Goal: Task Accomplishment & Management: Use online tool/utility

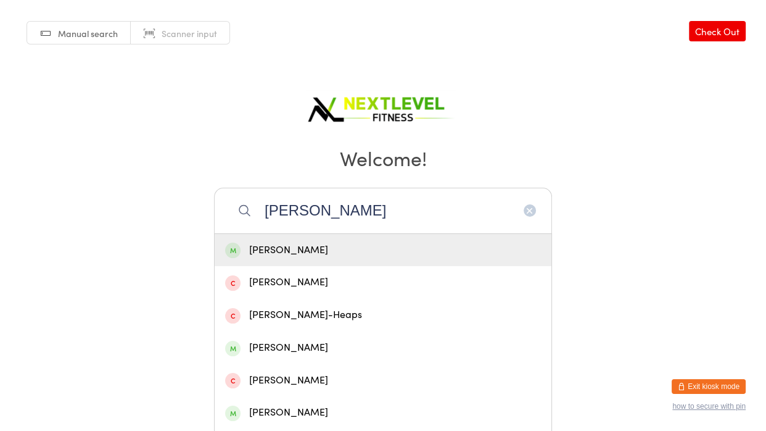
type input "[PERSON_NAME]"
click at [366, 247] on div "[PERSON_NAME]" at bounding box center [383, 250] width 316 height 17
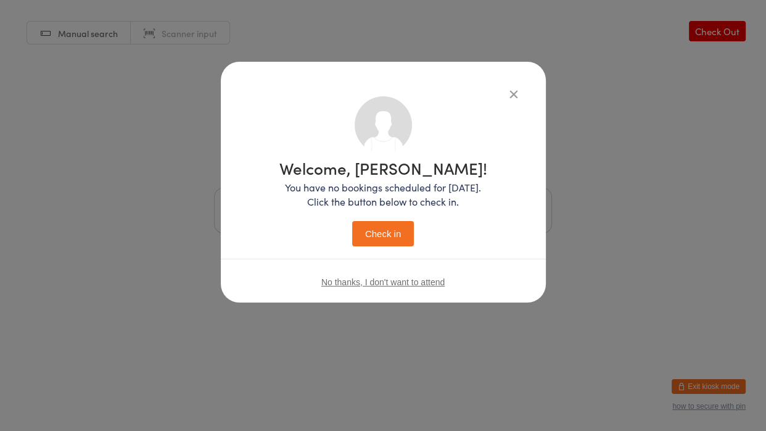
click at [352, 221] on button "Check in" at bounding box center [383, 233] width 62 height 25
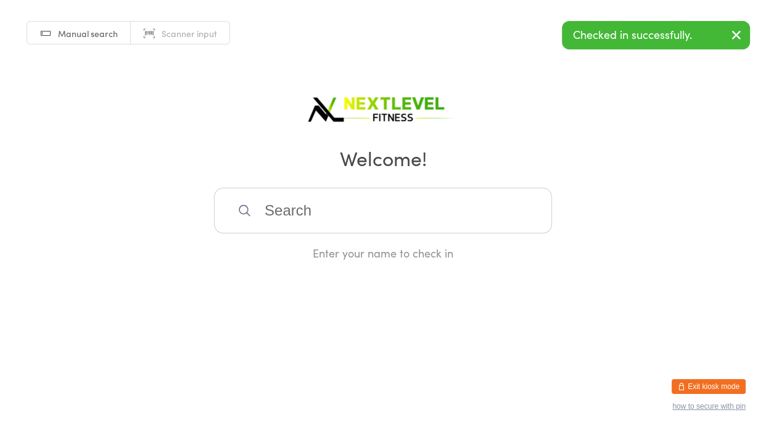
click at [394, 221] on input "search" at bounding box center [383, 211] width 338 height 46
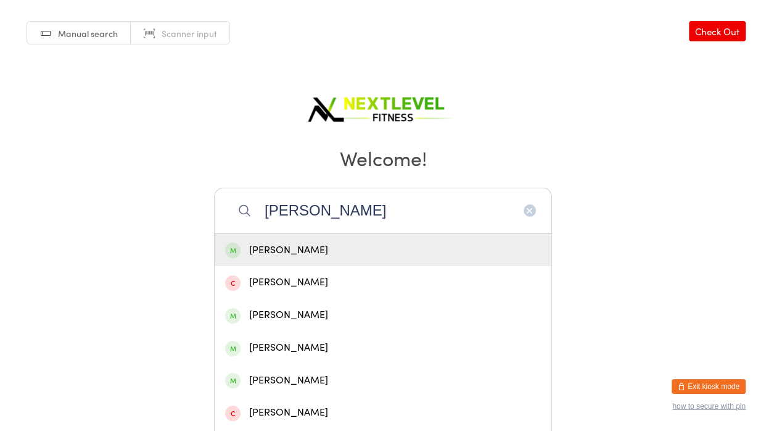
type input "[PERSON_NAME]"
click at [362, 249] on div "[PERSON_NAME]" at bounding box center [383, 250] width 316 height 17
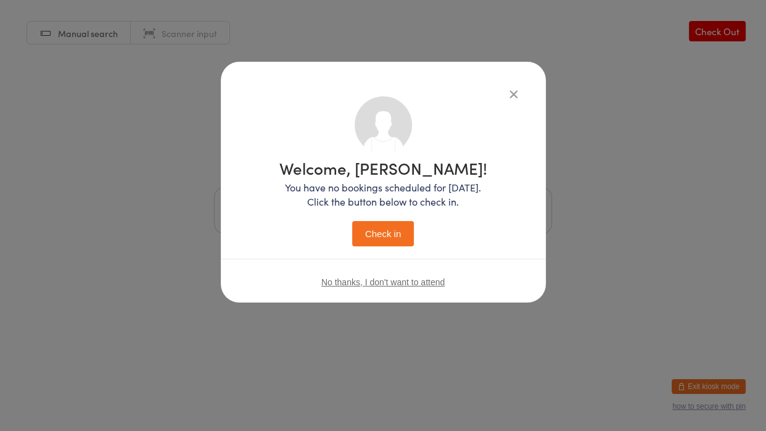
click at [376, 238] on button "Check in" at bounding box center [383, 233] width 62 height 25
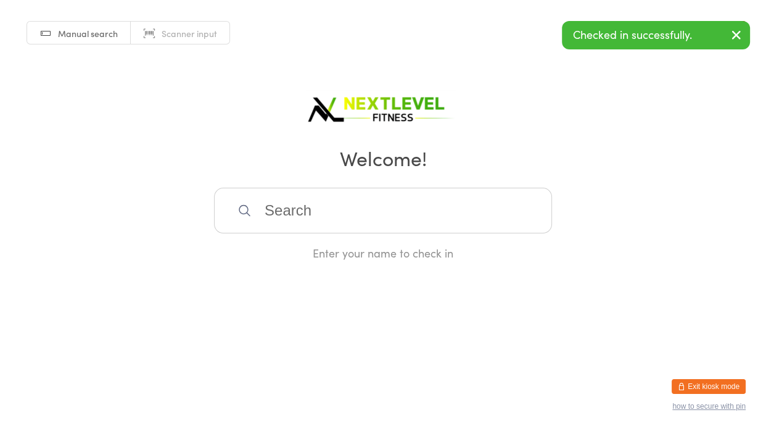
click at [337, 218] on input "search" at bounding box center [383, 211] width 338 height 46
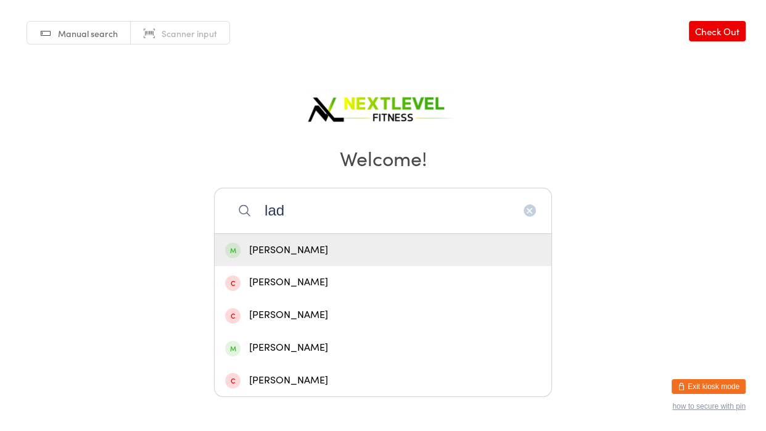
type input "lad"
click at [278, 247] on div "[PERSON_NAME]" at bounding box center [383, 250] width 316 height 17
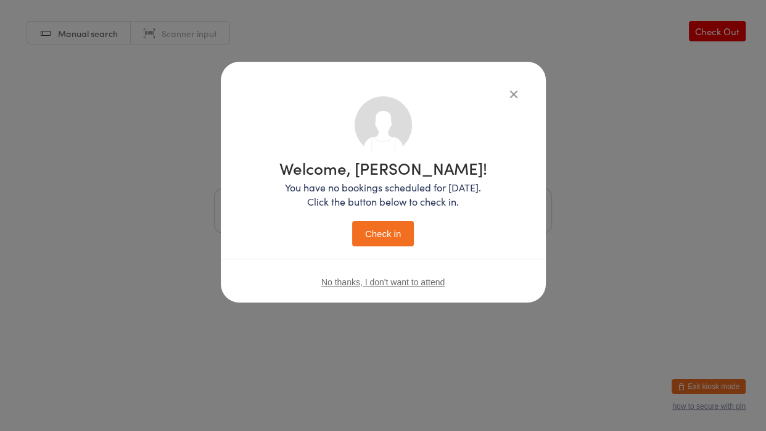
click at [385, 228] on button "Check in" at bounding box center [383, 233] width 62 height 25
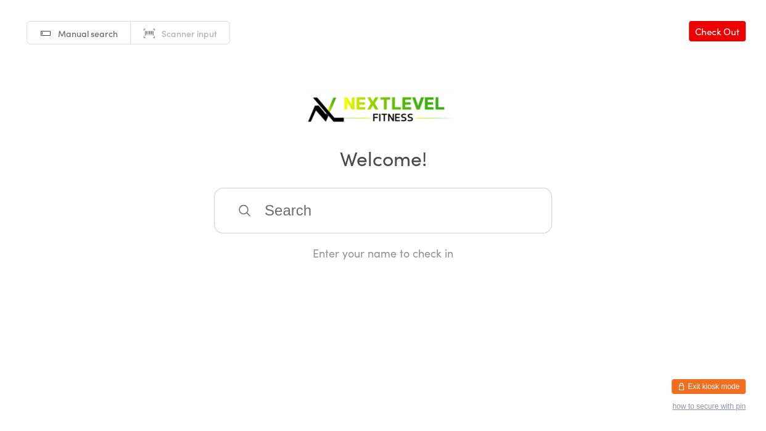
click at [255, 204] on input "search" at bounding box center [383, 211] width 338 height 46
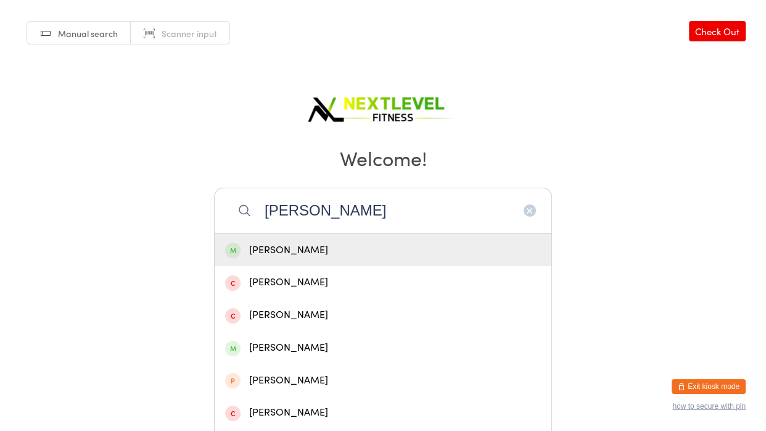
type input "[PERSON_NAME]"
click at [318, 256] on div "[PERSON_NAME]" at bounding box center [383, 250] width 316 height 17
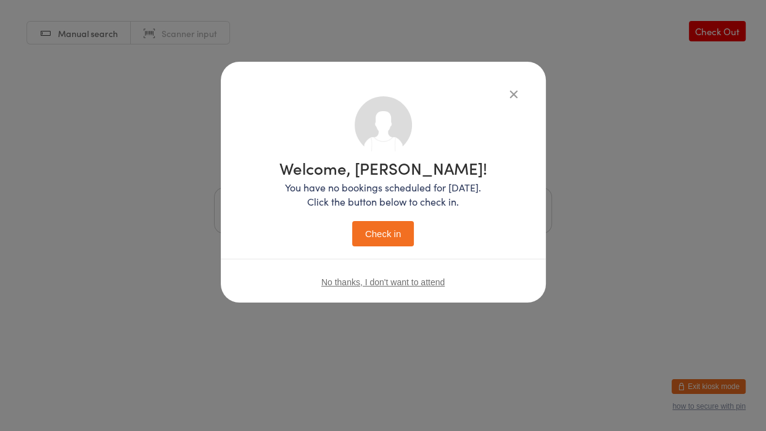
click at [373, 238] on button "Check in" at bounding box center [383, 233] width 62 height 25
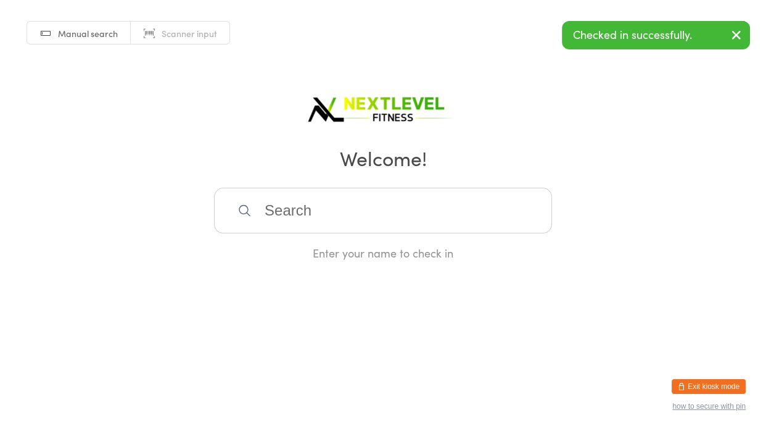
click at [317, 211] on input "search" at bounding box center [383, 211] width 338 height 46
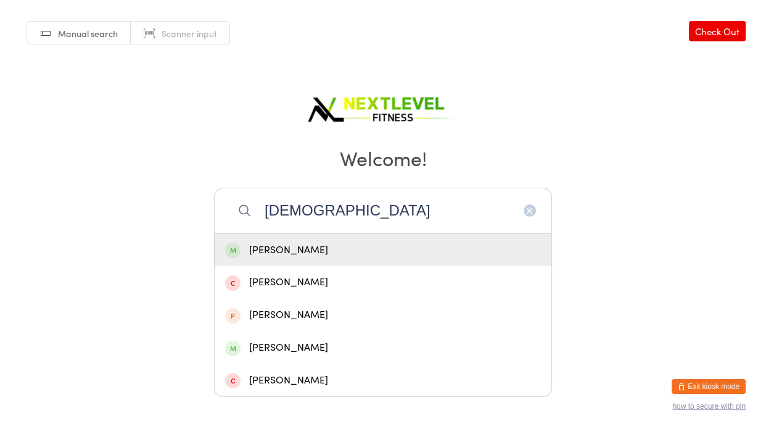
type input "[DEMOGRAPHIC_DATA]"
click at [289, 250] on div "[PERSON_NAME]" at bounding box center [383, 250] width 316 height 17
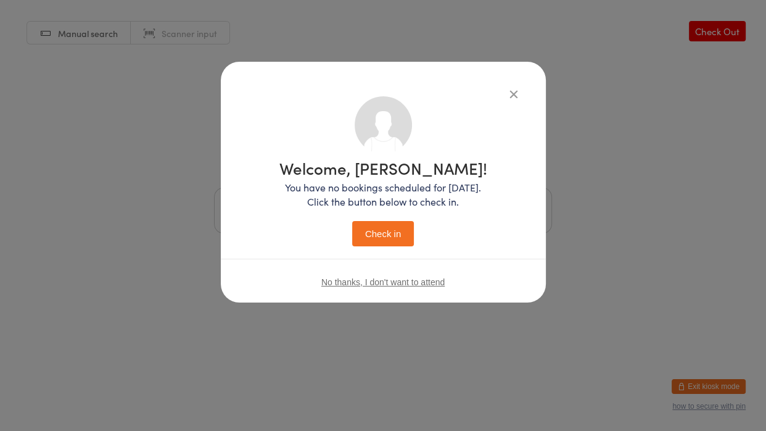
click at [402, 229] on button "Check in" at bounding box center [383, 233] width 62 height 25
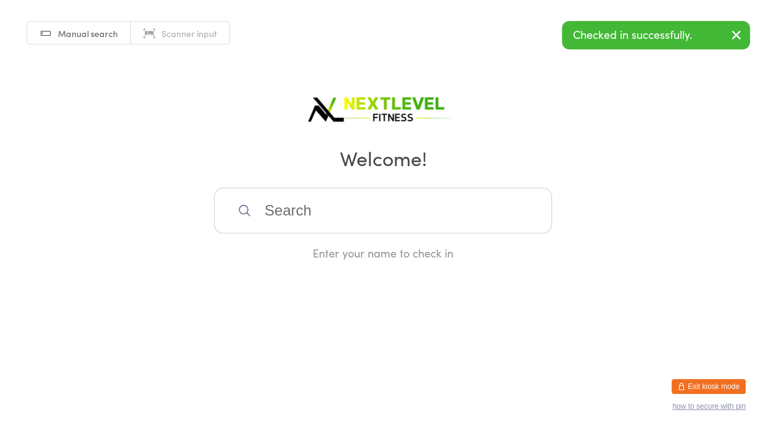
click at [303, 200] on input "search" at bounding box center [383, 211] width 338 height 46
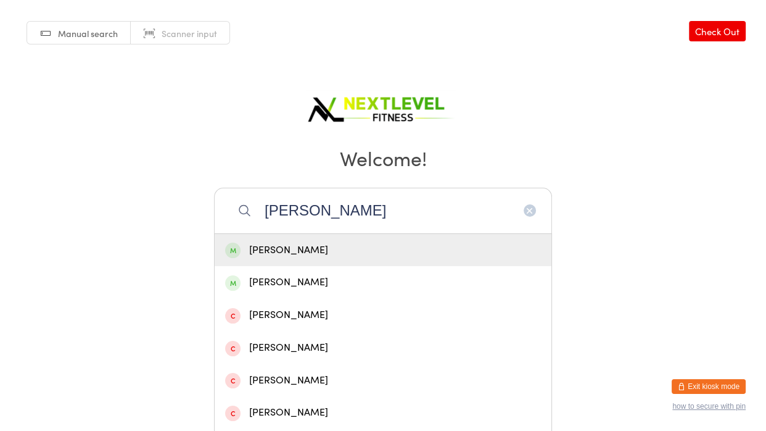
type input "[PERSON_NAME]"
click at [286, 249] on div "[PERSON_NAME]" at bounding box center [383, 250] width 316 height 17
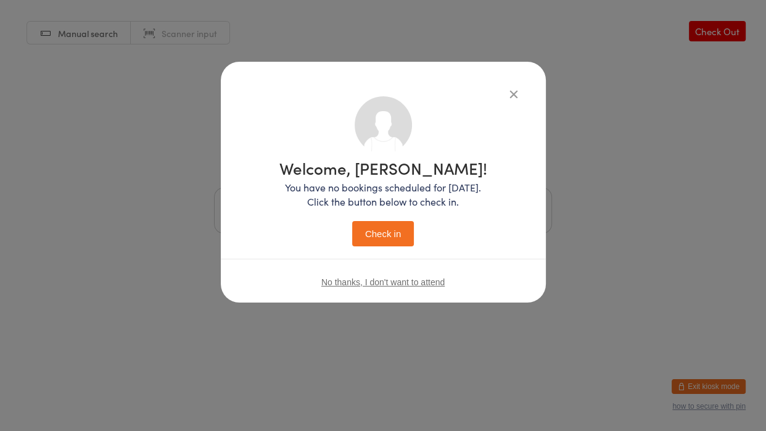
click at [392, 241] on button "Check in" at bounding box center [383, 233] width 62 height 25
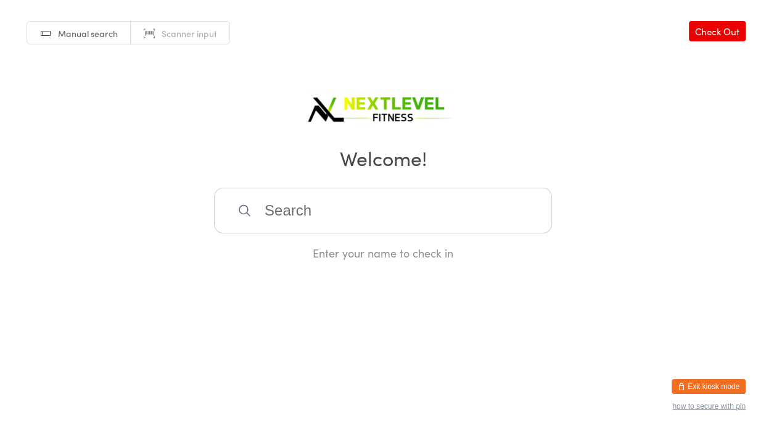
click at [269, 224] on input "search" at bounding box center [383, 211] width 338 height 46
click at [270, 221] on input "search" at bounding box center [383, 211] width 338 height 46
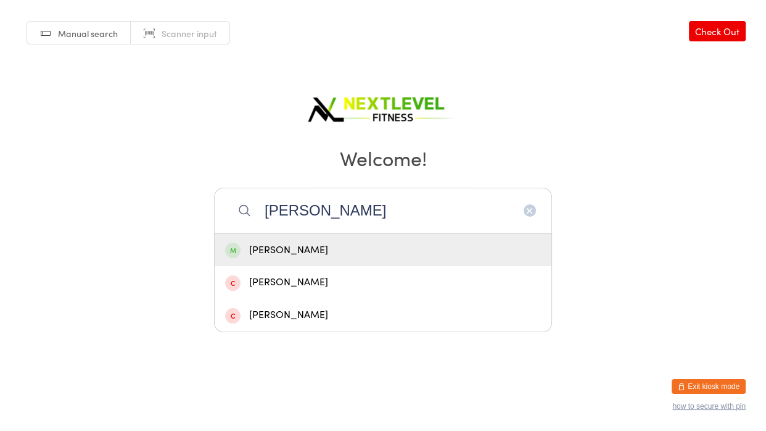
type input "[PERSON_NAME]"
click at [288, 250] on div "[PERSON_NAME]" at bounding box center [383, 250] width 316 height 17
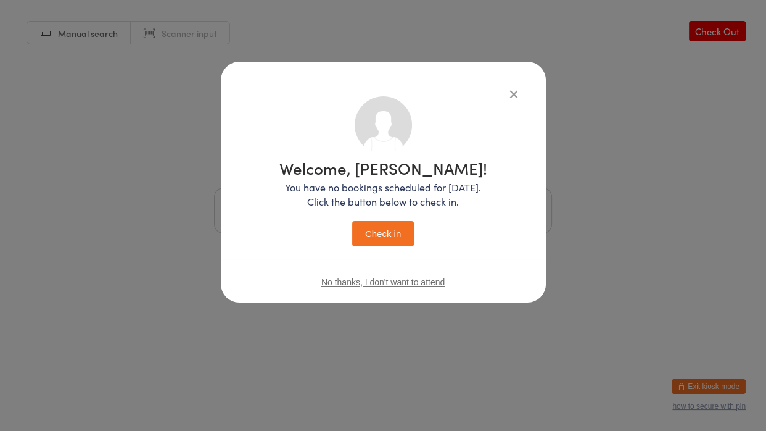
click at [369, 238] on button "Check in" at bounding box center [383, 233] width 62 height 25
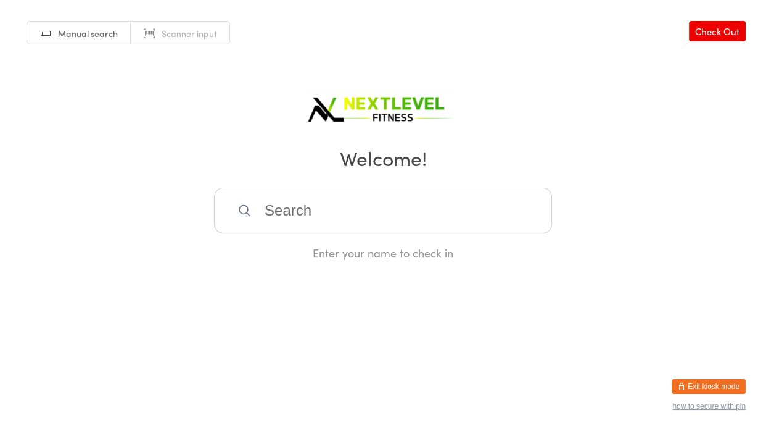
click at [365, 218] on input "search" at bounding box center [383, 211] width 338 height 46
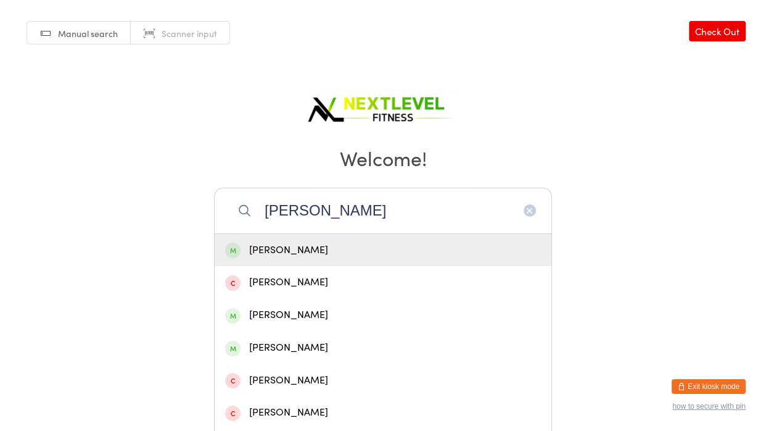
type input "[PERSON_NAME]"
click at [302, 246] on div "[PERSON_NAME]" at bounding box center [383, 250] width 316 height 17
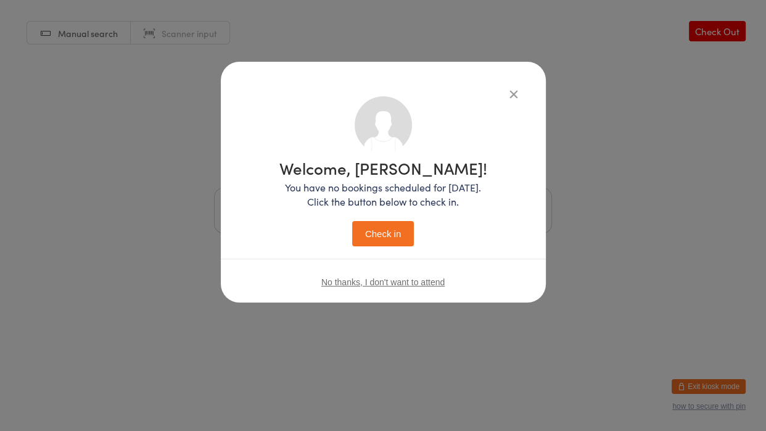
click at [376, 237] on button "Check in" at bounding box center [383, 233] width 62 height 25
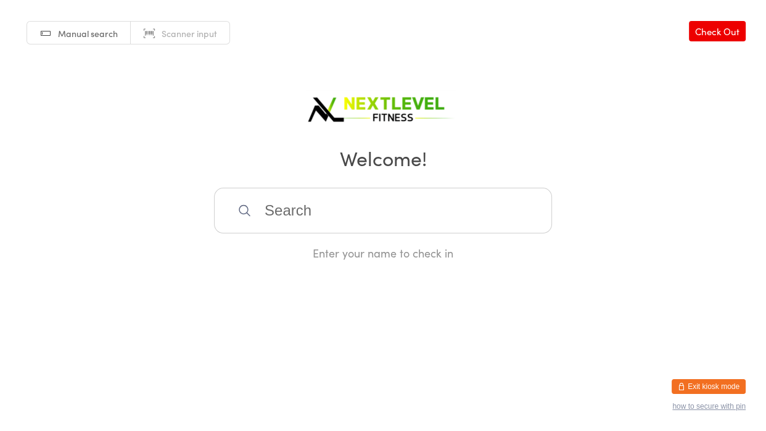
click at [342, 225] on input "search" at bounding box center [383, 211] width 338 height 46
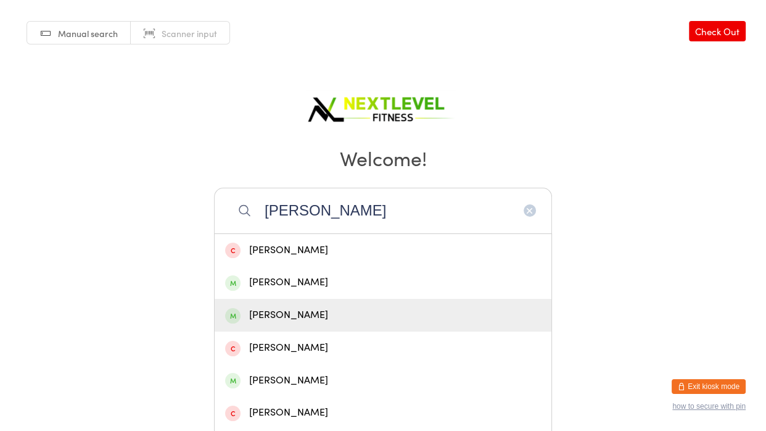
type input "[PERSON_NAME]"
click at [324, 315] on div "[PERSON_NAME]" at bounding box center [383, 315] width 316 height 17
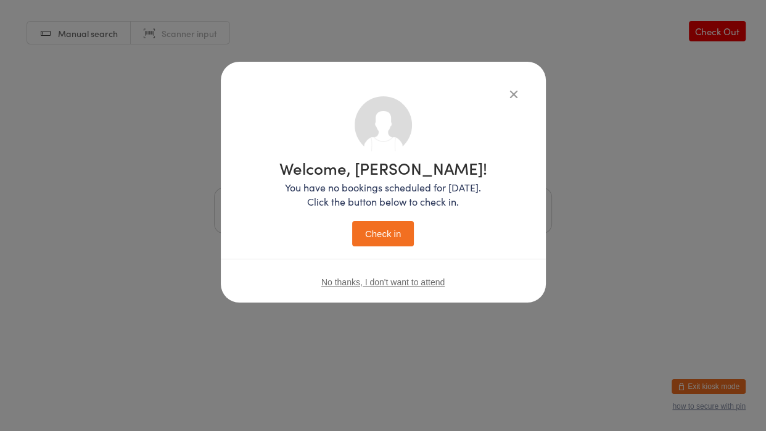
click at [379, 242] on button "Check in" at bounding box center [383, 233] width 62 height 25
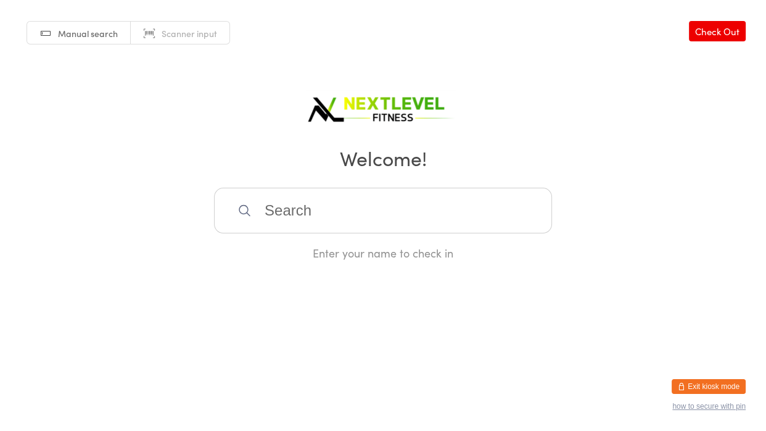
click at [310, 220] on input "search" at bounding box center [383, 211] width 338 height 46
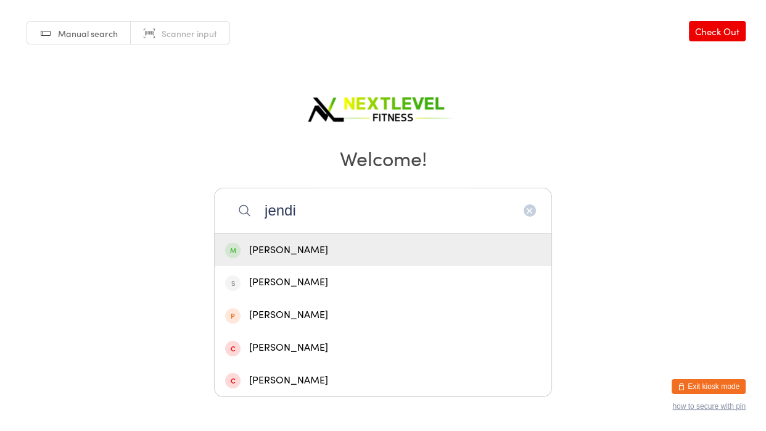
type input "jendi"
click at [305, 242] on div "[PERSON_NAME]" at bounding box center [383, 250] width 316 height 17
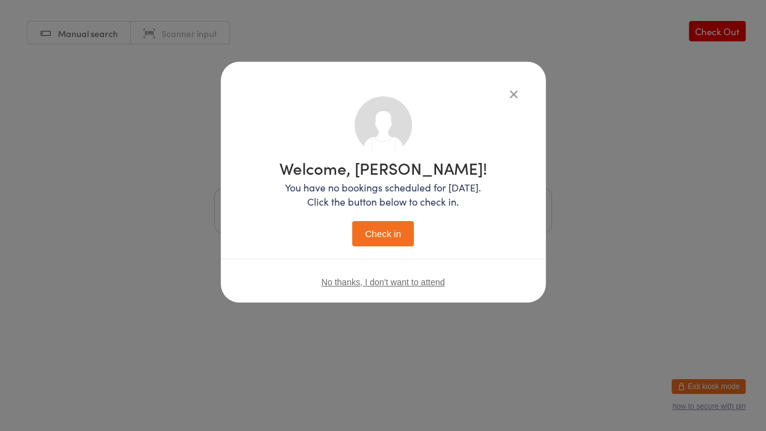
click at [360, 229] on button "Check in" at bounding box center [383, 233] width 62 height 25
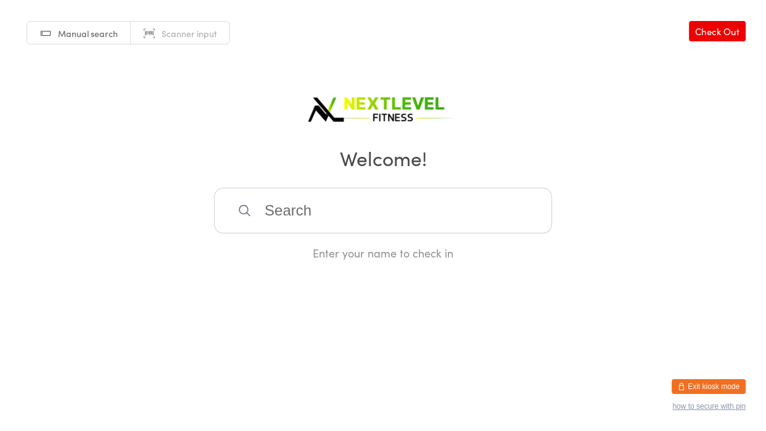
click at [273, 216] on input "search" at bounding box center [383, 211] width 338 height 46
type input "vida"
click at [299, 254] on div "[PERSON_NAME]" at bounding box center [383, 250] width 316 height 17
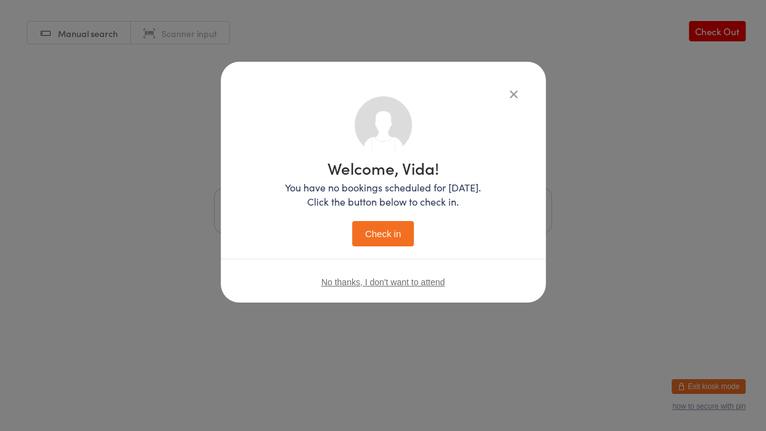
click at [376, 234] on button "Check in" at bounding box center [383, 233] width 62 height 25
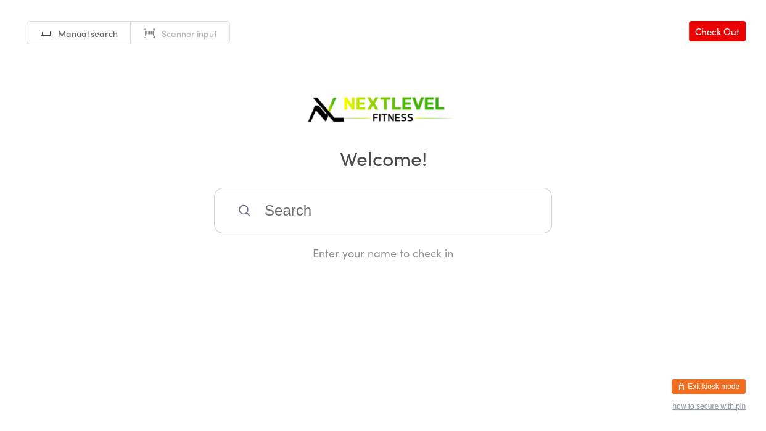
click at [347, 223] on input "search" at bounding box center [383, 211] width 338 height 46
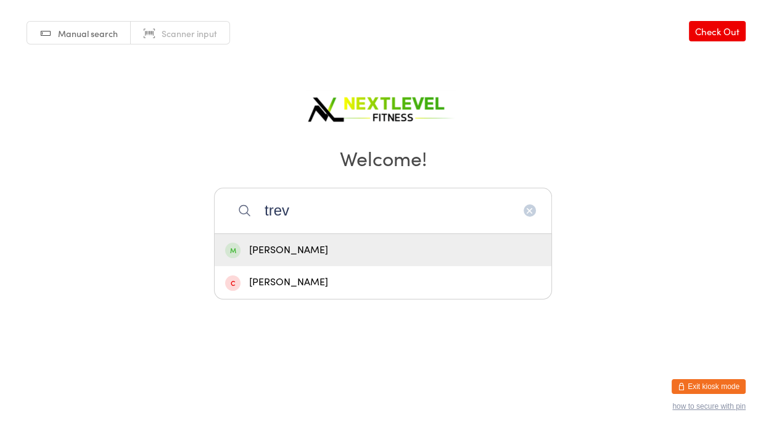
type input "trev"
click at [299, 245] on div "[PERSON_NAME]" at bounding box center [383, 250] width 316 height 17
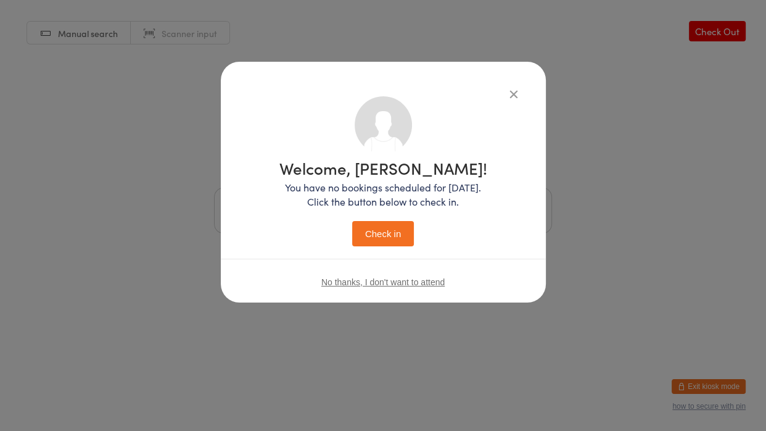
click at [364, 249] on div "Welcome, [PERSON_NAME]! You have no bookings scheduled for [DATE]. Click the bu…" at bounding box center [383, 200] width 276 height 208
click at [374, 239] on button "Check in" at bounding box center [383, 233] width 62 height 25
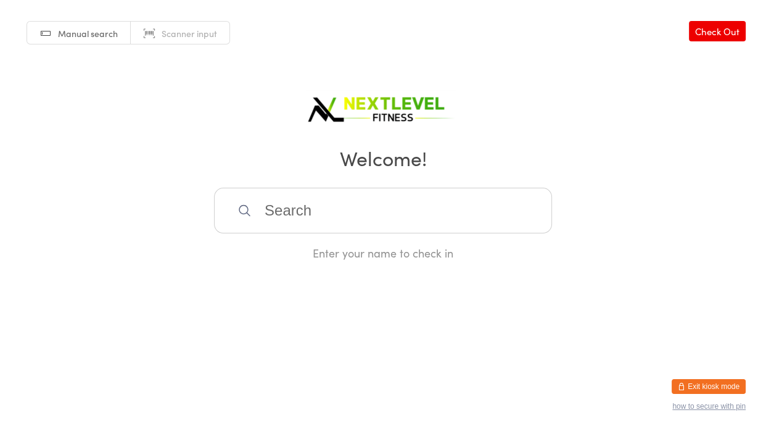
click at [263, 207] on input "search" at bounding box center [383, 211] width 338 height 46
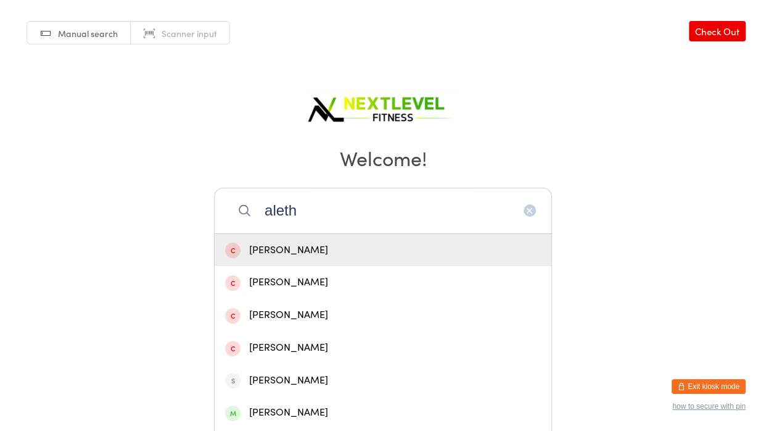
type input "alethe"
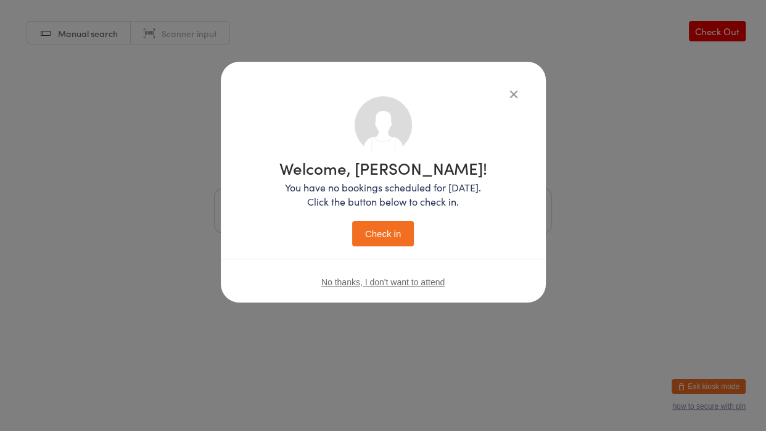
click at [352, 221] on button "Check in" at bounding box center [383, 233] width 62 height 25
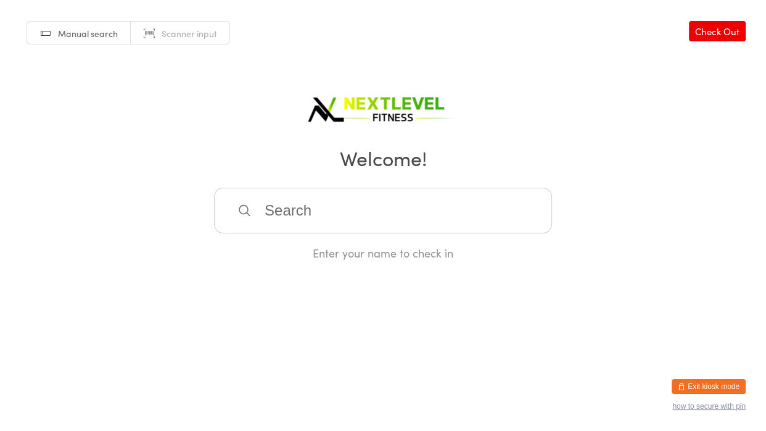
click at [295, 192] on input "search" at bounding box center [383, 211] width 338 height 46
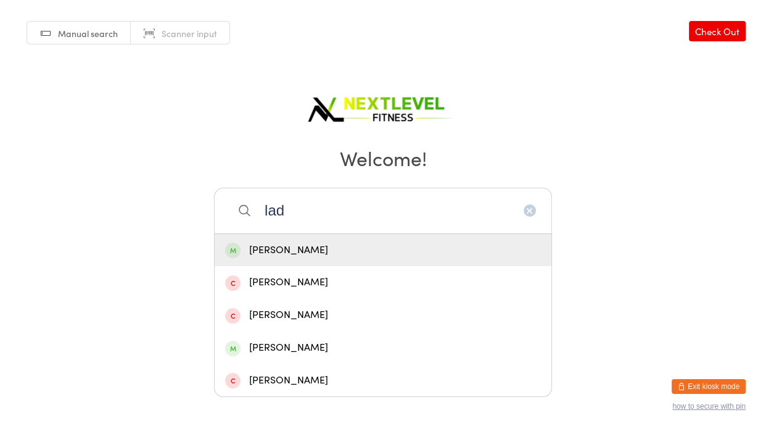
type input "lad"
click at [291, 249] on div "[PERSON_NAME]" at bounding box center [383, 250] width 316 height 17
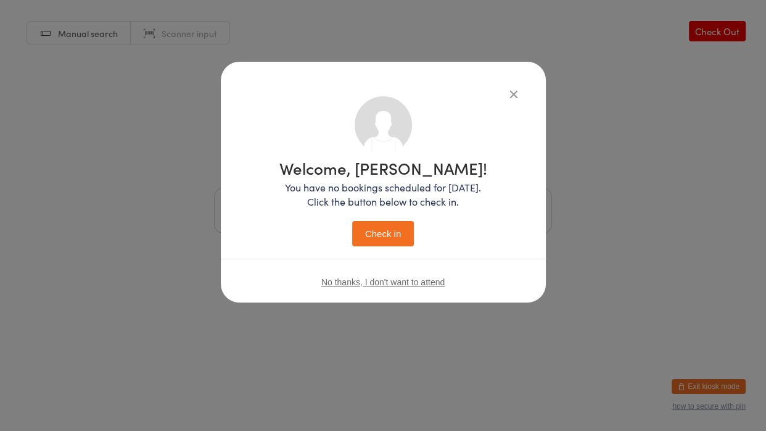
click at [366, 237] on button "Check in" at bounding box center [383, 233] width 62 height 25
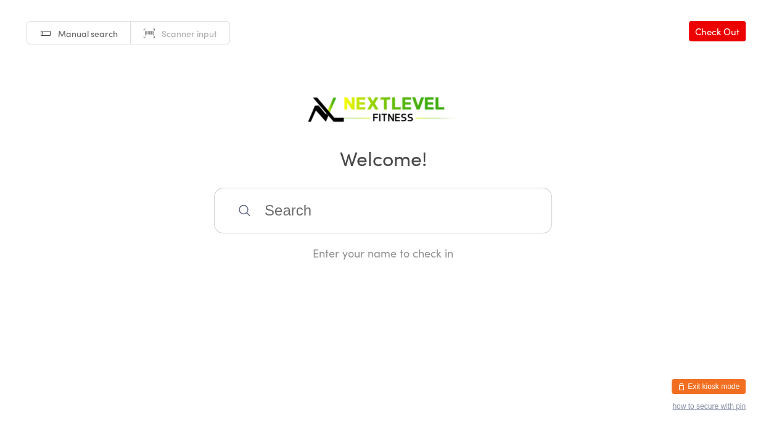
click at [285, 215] on input "search" at bounding box center [383, 211] width 338 height 46
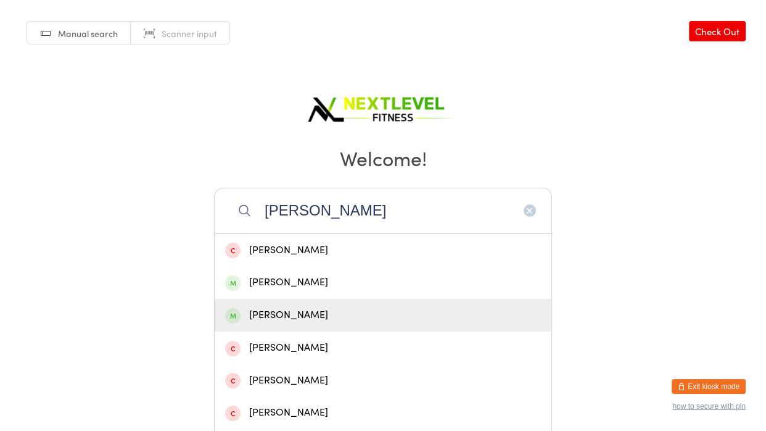
type input "[PERSON_NAME]"
click at [257, 322] on div "[PERSON_NAME]" at bounding box center [383, 315] width 316 height 17
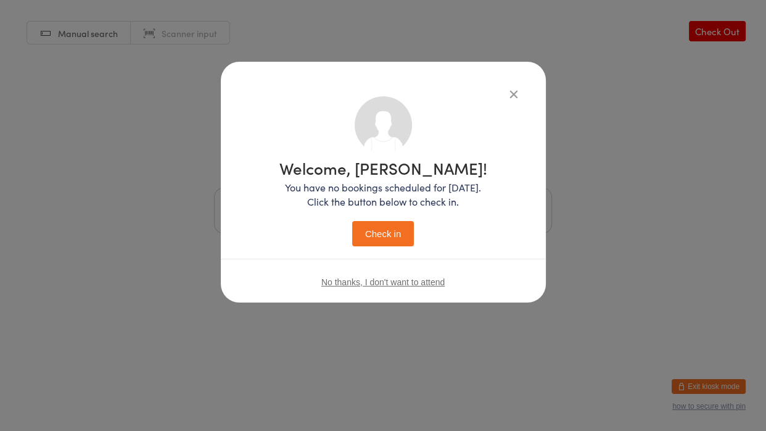
click at [369, 231] on button "Check in" at bounding box center [383, 233] width 62 height 25
